Goal: Use online tool/utility: Utilize a website feature to perform a specific function

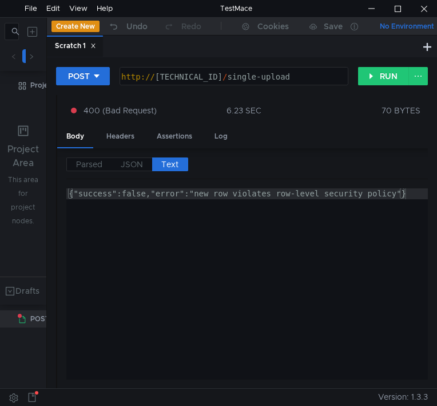
scroll to position [0, 11]
click at [173, 163] on span "Text" at bounding box center [169, 164] width 17 height 10
click at [110, 163] on label "Parsed" at bounding box center [88, 164] width 45 height 14
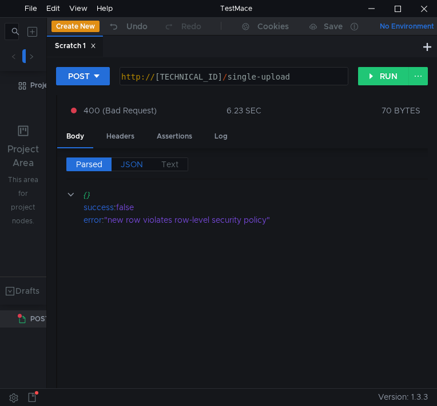
click at [134, 164] on span "JSON" at bounding box center [132, 164] width 22 height 10
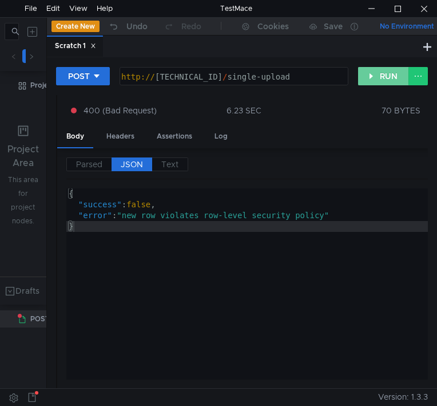
click at [374, 73] on button "RUN" at bounding box center [383, 76] width 51 height 18
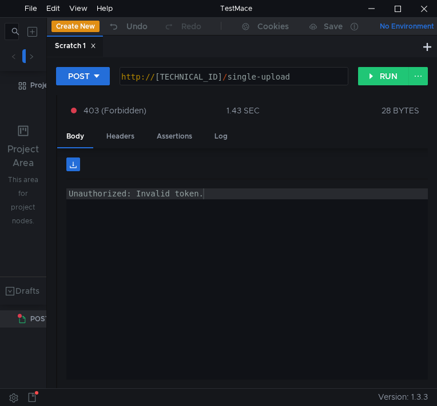
type textarea "Unauthorized: Invalid token."
click at [279, 300] on div "Unauthorized: Invalid token." at bounding box center [304, 294] width 476 height 213
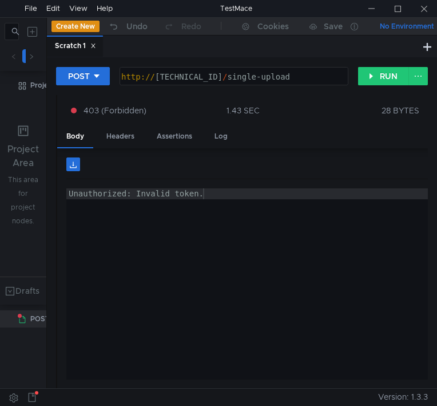
click at [118, 133] on div "Headers" at bounding box center [120, 136] width 46 height 21
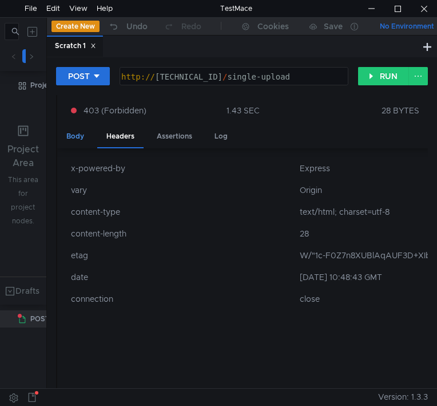
click at [70, 136] on div "Body" at bounding box center [75, 136] width 36 height 21
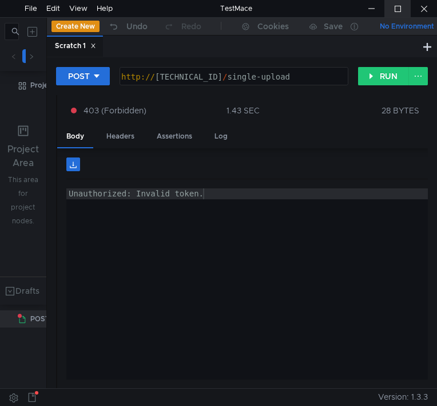
click at [396, 11] on div at bounding box center [398, 8] width 26 height 17
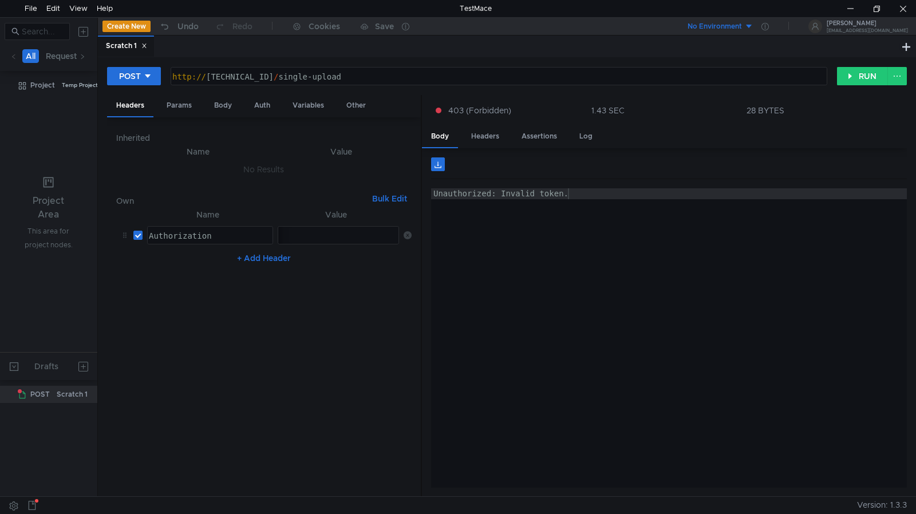
click at [404, 237] on icon at bounding box center [408, 235] width 8 height 8
click at [259, 253] on button "+ Add Header" at bounding box center [263, 253] width 63 height 14
click at [158, 233] on div at bounding box center [209, 247] width 125 height 33
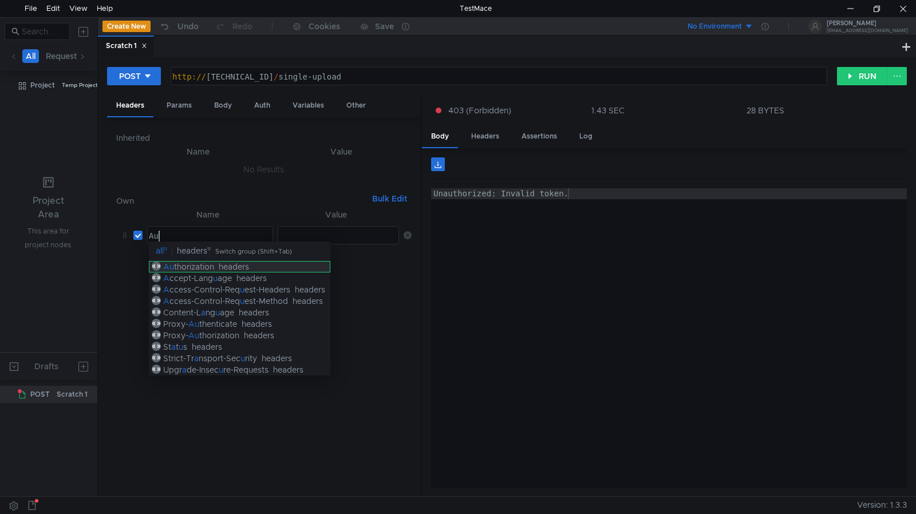
type textarea "Au"
click at [220, 265] on div "headers" at bounding box center [234, 267] width 30 height 10
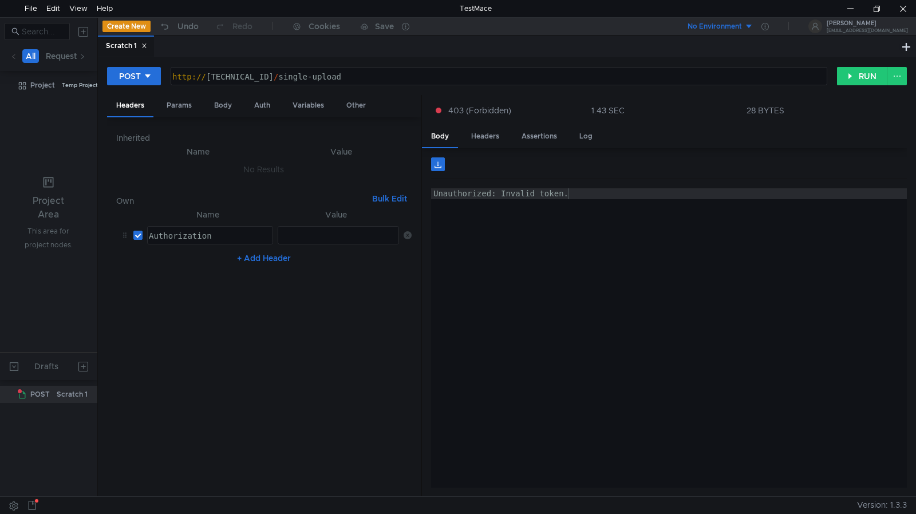
drag, startPoint x: 327, startPoint y: 240, endPoint x: 244, endPoint y: 288, distance: 95.9
click at [326, 240] on div at bounding box center [337, 247] width 121 height 33
type textarea "Bearer"
paste textarea
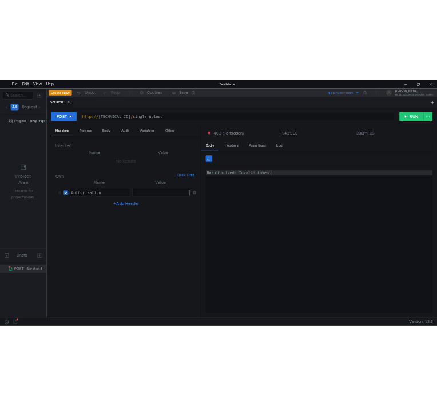
scroll to position [0, 0]
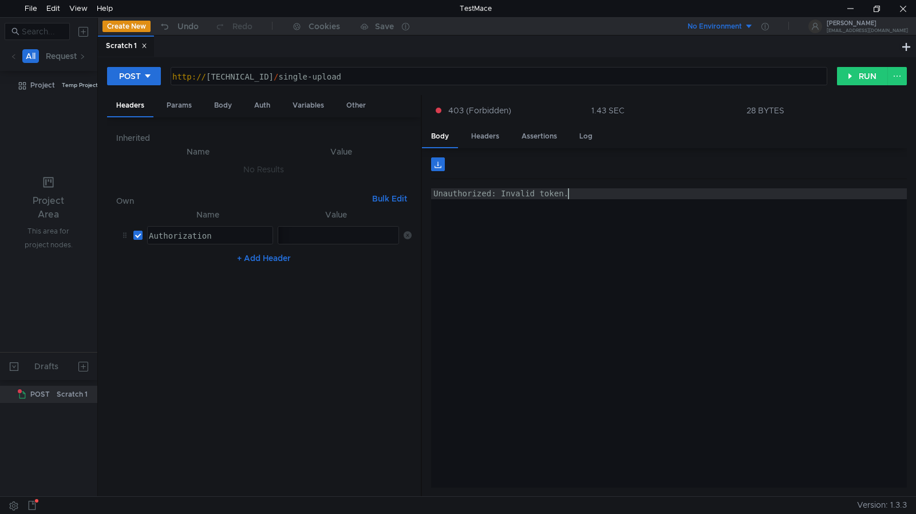
click at [437, 299] on div "Unauthorized: Invalid token." at bounding box center [669, 294] width 476 height 213
click at [437, 3] on div at bounding box center [876, 8] width 26 height 17
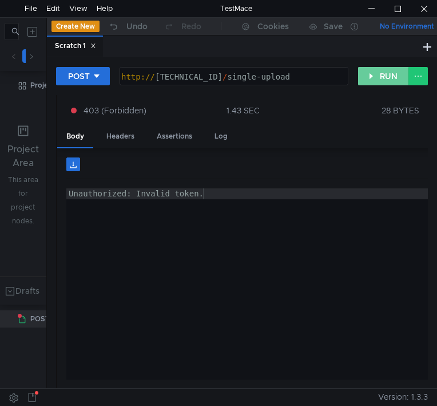
click at [379, 75] on button "RUN" at bounding box center [383, 76] width 51 height 18
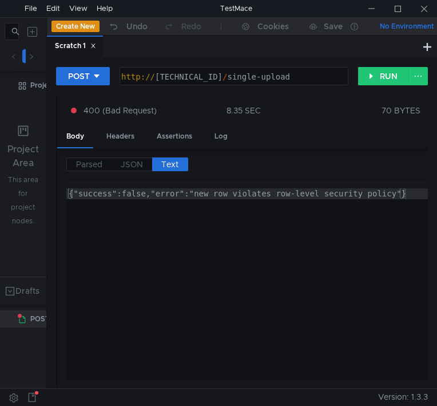
click at [215, 271] on div "{"success":false,"error":"new row violates row-level security policy"}" at bounding box center [304, 294] width 476 height 213
type textarea "{"success":false,"error":"new row violates row-level security policy"}"
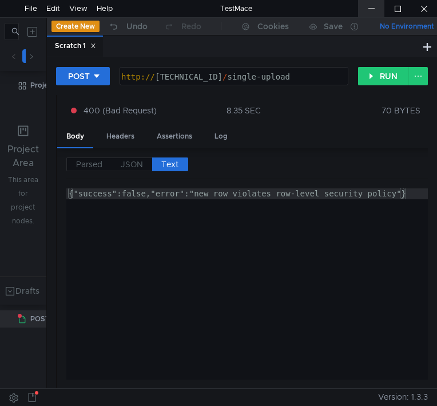
click at [371, 14] on div at bounding box center [371, 8] width 26 height 17
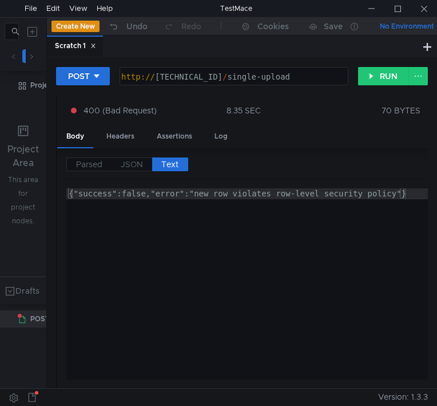
drag, startPoint x: 167, startPoint y: 268, endPoint x: 285, endPoint y: 113, distance: 194.8
click at [167, 268] on div "{"success":false,"error":"new row violates row-level security policy"}" at bounding box center [304, 294] width 476 height 213
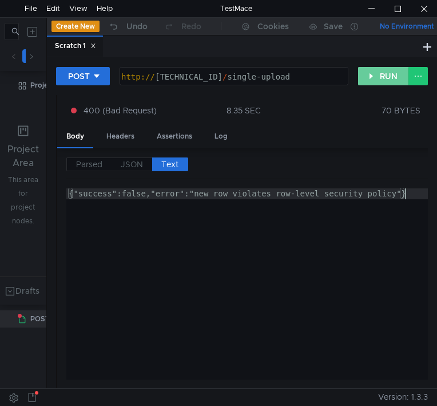
click at [389, 79] on button "RUN" at bounding box center [383, 76] width 51 height 18
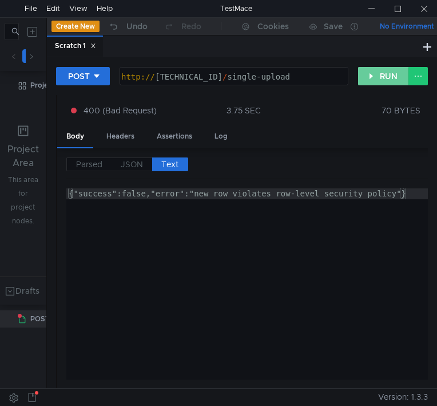
drag, startPoint x: 365, startPoint y: 76, endPoint x: 148, endPoint y: 402, distance: 391.8
click at [366, 76] on button "RUN" at bounding box center [383, 76] width 51 height 18
click at [188, 278] on div "{"success":false,"error":"new row violates row-level security policy"}" at bounding box center [304, 294] width 476 height 213
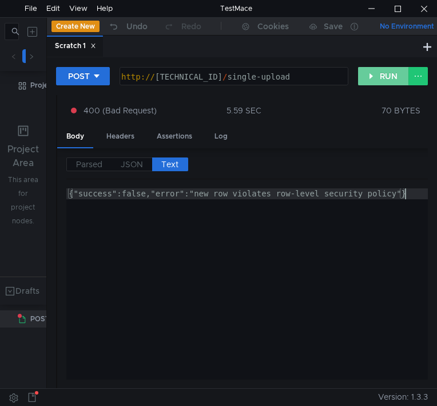
click at [381, 81] on button "RUN" at bounding box center [383, 76] width 51 height 18
click at [258, 270] on div "{"success":false,"error":"\"alg\" (Algorithm) Header Parameter value not allowe…" at bounding box center [304, 294] width 476 height 213
type textarea "{"success":false,"error":"\"alg\" (Algorithm) Header Parameter value not allowe…"
click at [375, 10] on div at bounding box center [371, 8] width 26 height 17
